Goal: Information Seeking & Learning: Check status

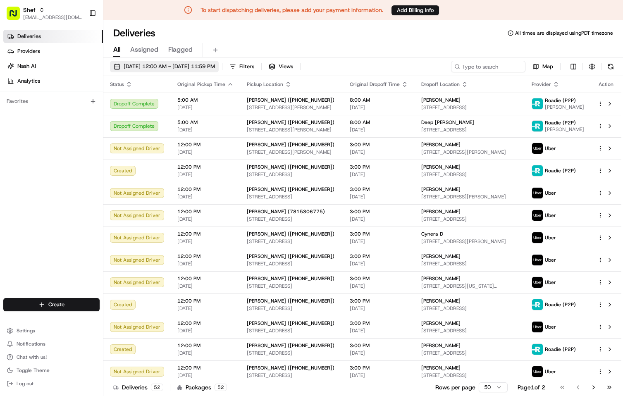
click at [170, 65] on span "[DATE] 12:00 AM - [DATE] 11:59 PM" at bounding box center [169, 66] width 91 height 7
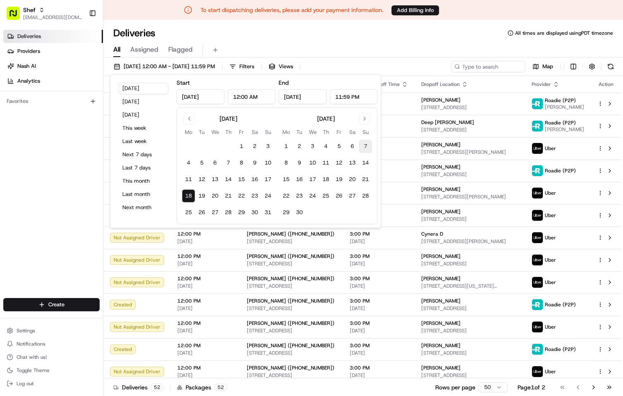
drag, startPoint x: 266, startPoint y: 179, endPoint x: 367, endPoint y: 146, distance: 106.1
click at [266, 179] on button "17" at bounding box center [267, 179] width 13 height 13
type input "[DATE]"
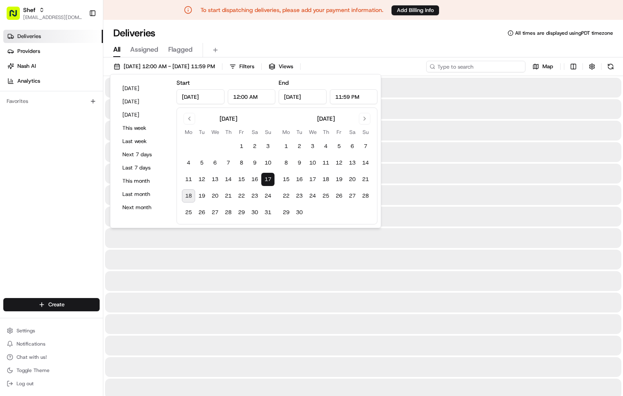
click at [499, 67] on input at bounding box center [475, 67] width 99 height 12
paste input "7488BPFaptW"
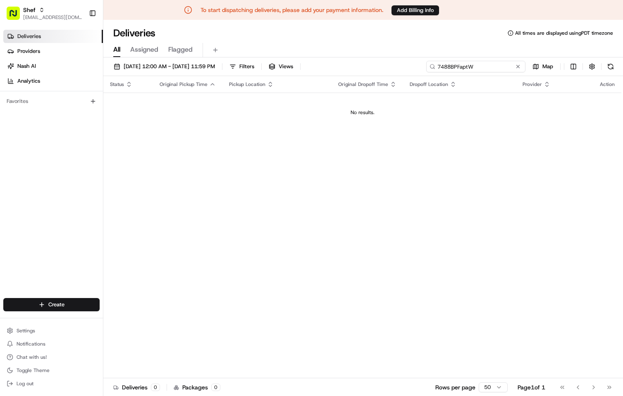
drag, startPoint x: 479, startPoint y: 68, endPoint x: 409, endPoint y: 68, distance: 69.9
click at [409, 68] on div "[DATE] 12:00 AM - [DATE] 11:59 PM Filters Views 7488BPFaptW Map" at bounding box center [363, 68] width 520 height 15
type input "7488BPFaptW"
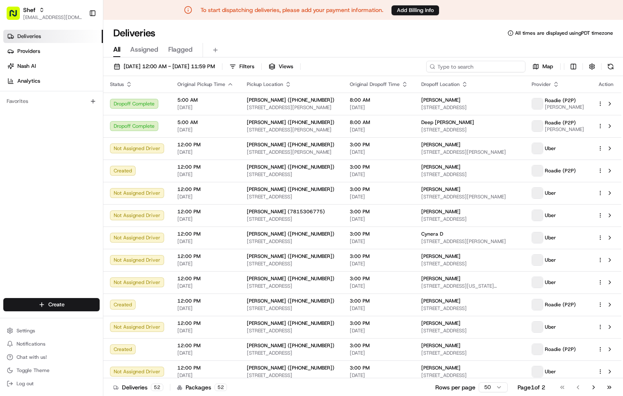
click at [474, 66] on input at bounding box center [475, 67] width 99 height 12
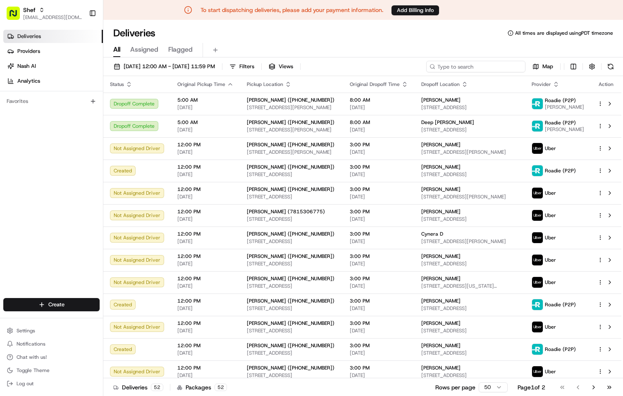
paste input "7488BPFaptW"
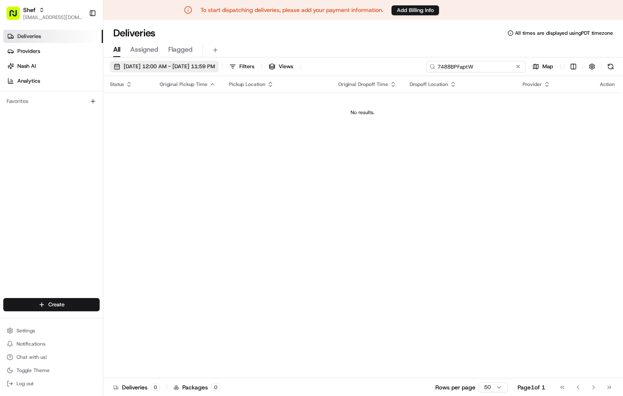
type input "7488BPFaptW"
click at [215, 66] on span "[DATE] 12:00 AM - [DATE] 11:59 PM" at bounding box center [169, 66] width 91 height 7
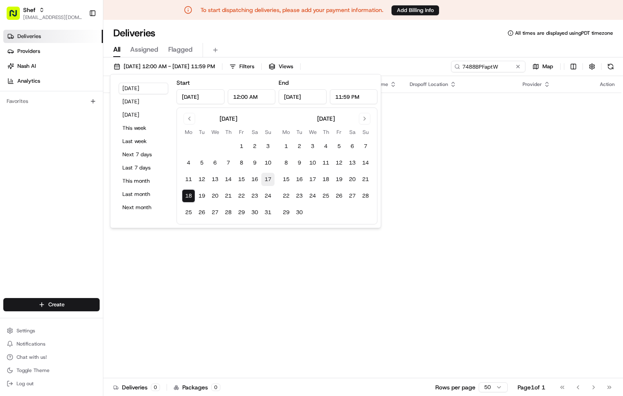
click at [267, 181] on button "17" at bounding box center [267, 179] width 13 height 13
type input "[DATE]"
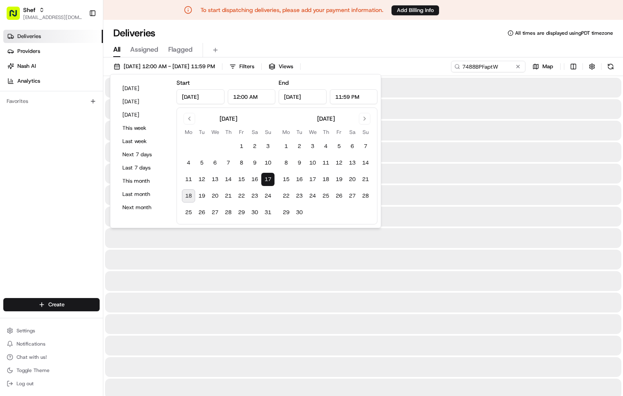
click at [434, 43] on div "All Assigned Flagged" at bounding box center [363, 50] width 520 height 14
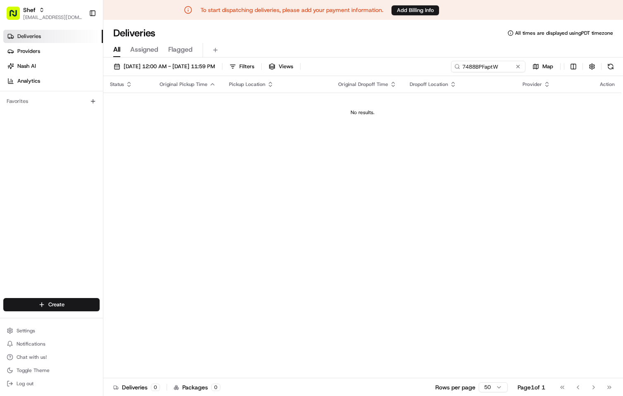
click at [388, 43] on div "All Assigned Flagged" at bounding box center [363, 50] width 520 height 14
click at [485, 67] on input "7488BPFaptW" at bounding box center [475, 67] width 99 height 12
drag, startPoint x: 491, startPoint y: 67, endPoint x: 406, endPoint y: 67, distance: 85.2
click at [406, 67] on div "[DATE] 12:00 AM - [DATE] 11:59 PM Filters Views 7488BPFaptW Map" at bounding box center [363, 68] width 520 height 15
click at [467, 65] on input "7488BPFaptW" at bounding box center [475, 67] width 99 height 12
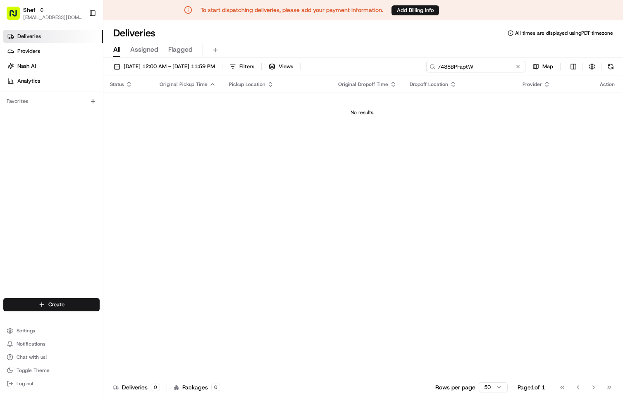
paste input "Sue"
drag, startPoint x: 448, startPoint y: 67, endPoint x: 424, endPoint y: 67, distance: 24.0
click at [424, 67] on div "08/17/2025 12:00 AM - 08/17/2025 11:59 PM Filters Views Sue Mohan Map" at bounding box center [363, 68] width 520 height 15
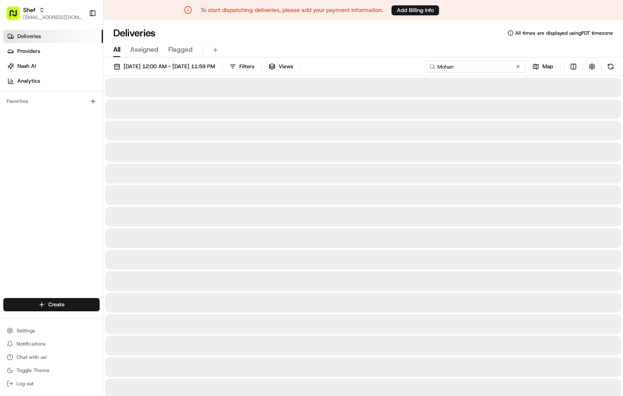
type input "Mohan"
click at [455, 45] on div "All Assigned Flagged" at bounding box center [363, 50] width 520 height 14
